Goal: Find specific page/section: Find specific page/section

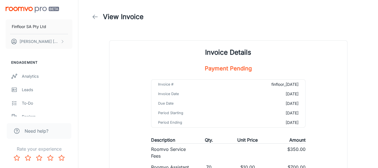
click at [17, 15] on div "Finfloor SA Pty Ltd [PERSON_NAME]" at bounding box center [39, 26] width 78 height 53
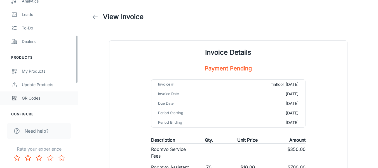
scroll to position [84, 0]
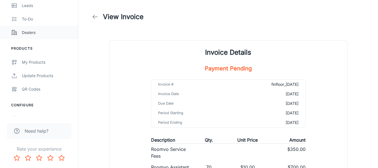
click at [29, 30] on div "Dealers" at bounding box center [47, 32] width 51 height 6
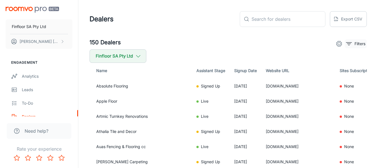
click at [363, 44] on p "Filters" at bounding box center [360, 44] width 11 height 6
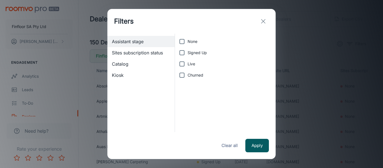
click at [181, 66] on input "Live" at bounding box center [181, 63] width 11 height 11
checkbox input "true"
click at [250, 151] on button "Apply" at bounding box center [257, 145] width 24 height 13
